Goal: Task Accomplishment & Management: Use online tool/utility

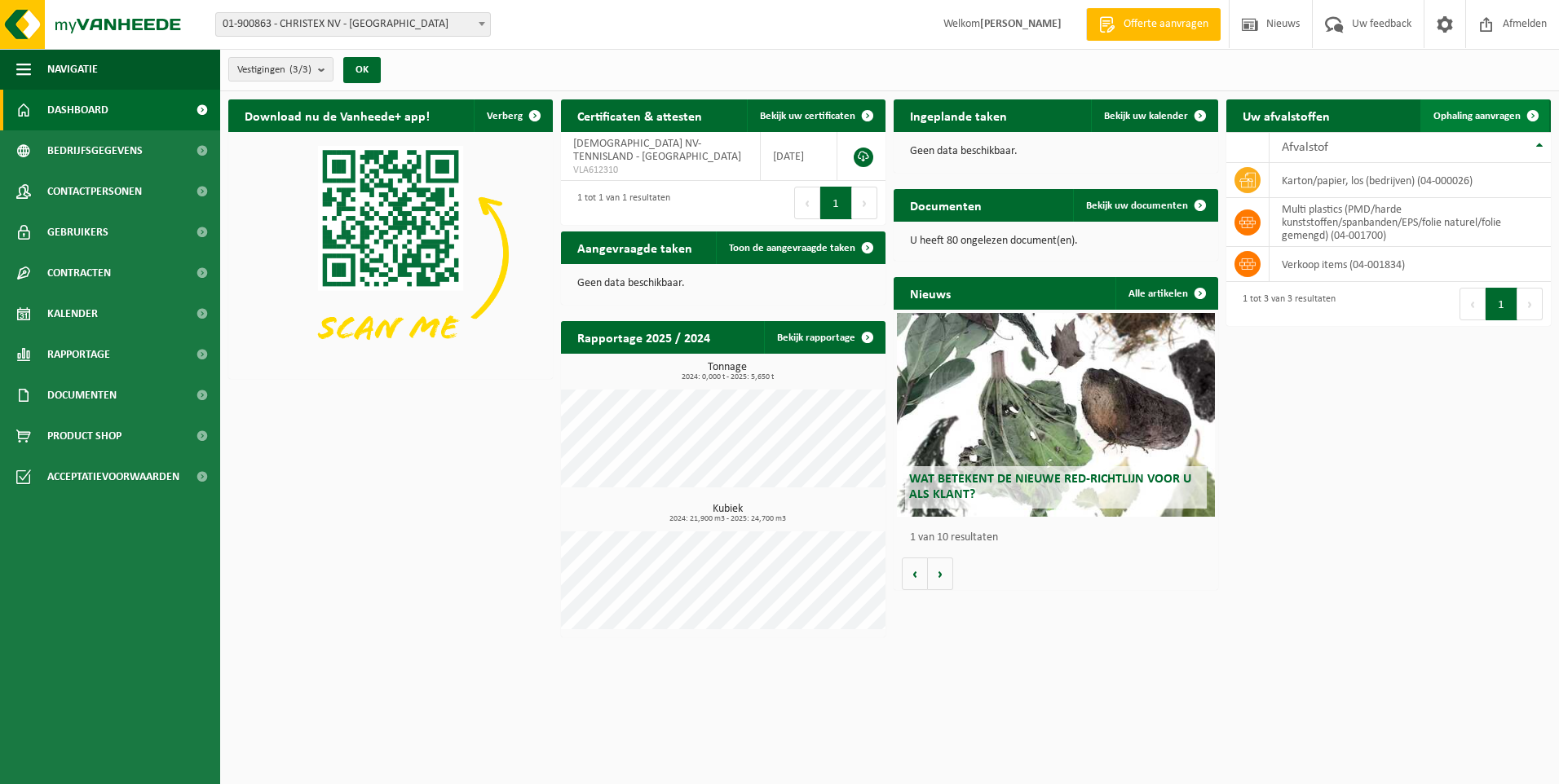
click at [1471, 121] on link "Ophaling aanvragen" at bounding box center [1485, 115] width 129 height 32
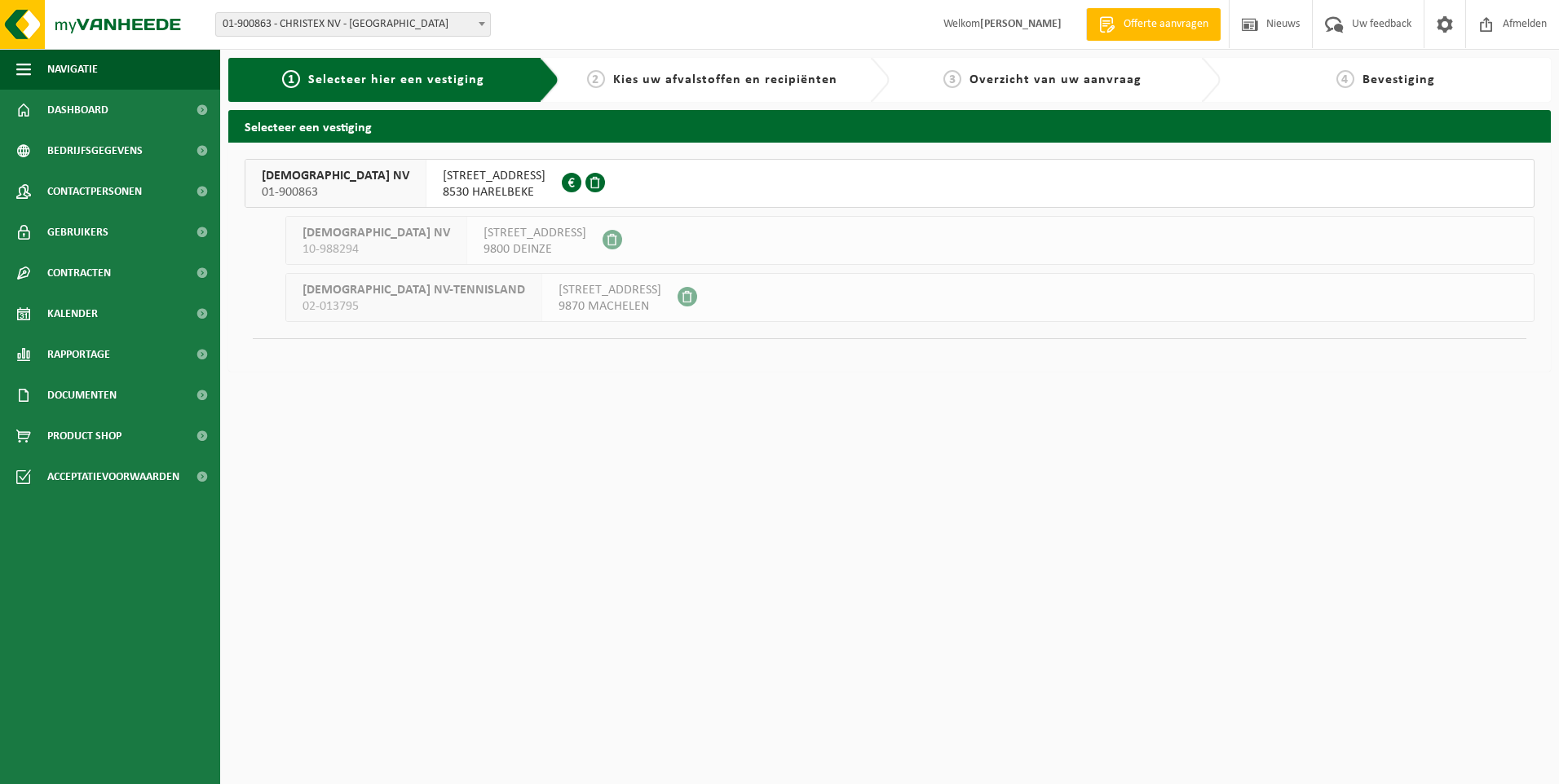
click at [465, 171] on span "[STREET_ADDRESS]" at bounding box center [495, 176] width 103 height 17
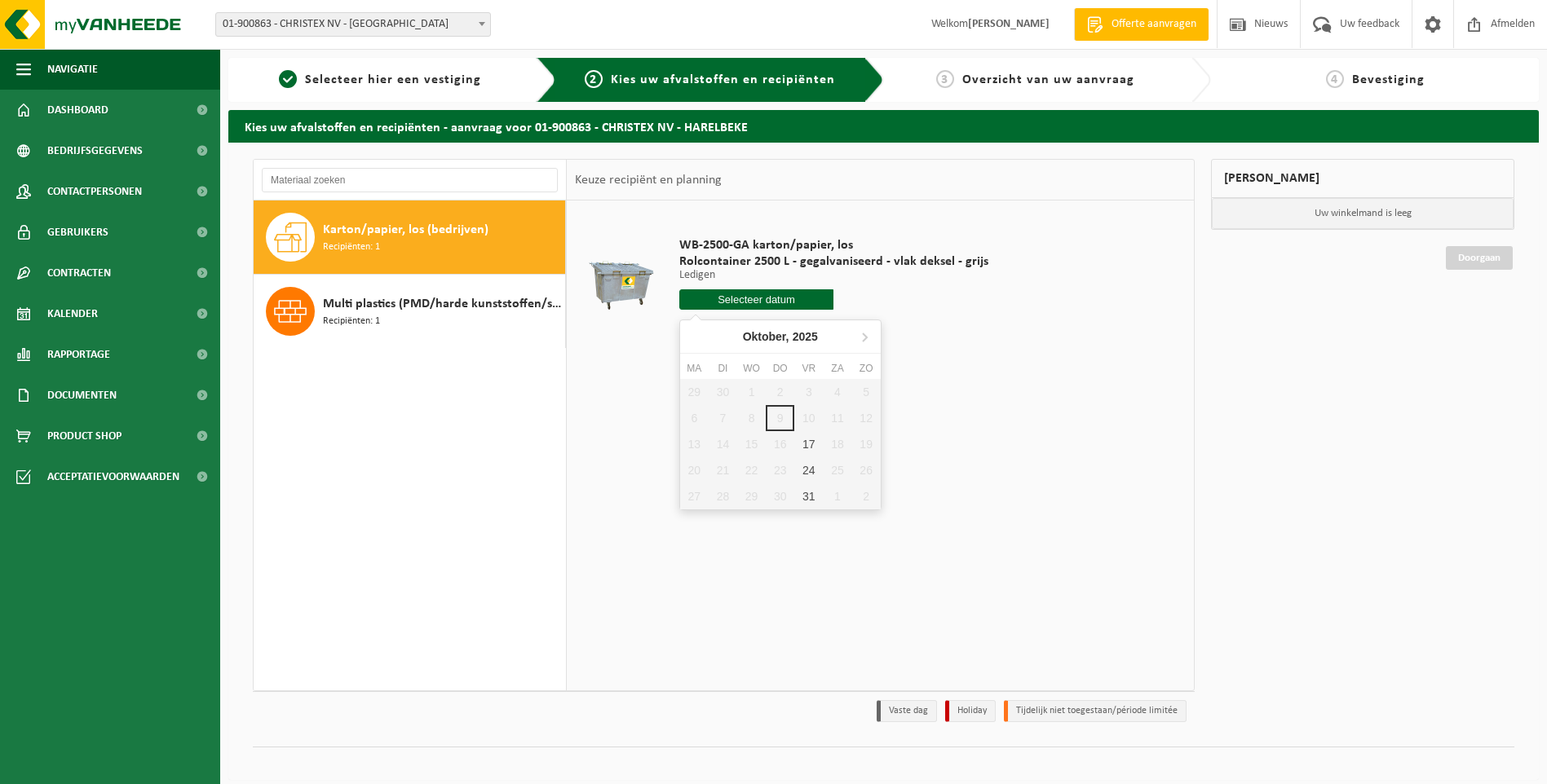
click at [753, 294] on input "text" at bounding box center [756, 300] width 155 height 20
click at [810, 432] on div "17" at bounding box center [808, 444] width 28 height 26
type input "Van 2025-10-17"
